Goal: Obtain resource: Obtain resource

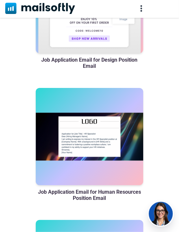
scroll to position [586, 0]
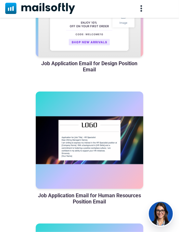
click at [86, 200] on h3 "Job Application Email for Human Resources Position Email" at bounding box center [89, 198] width 107 height 12
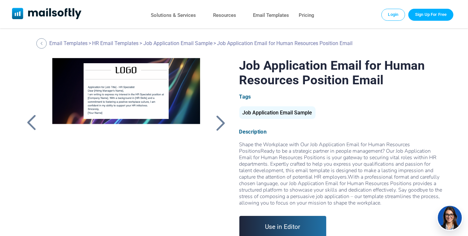
click at [96, 98] on div at bounding box center [126, 139] width 165 height 162
